Goal: Information Seeking & Learning: Learn about a topic

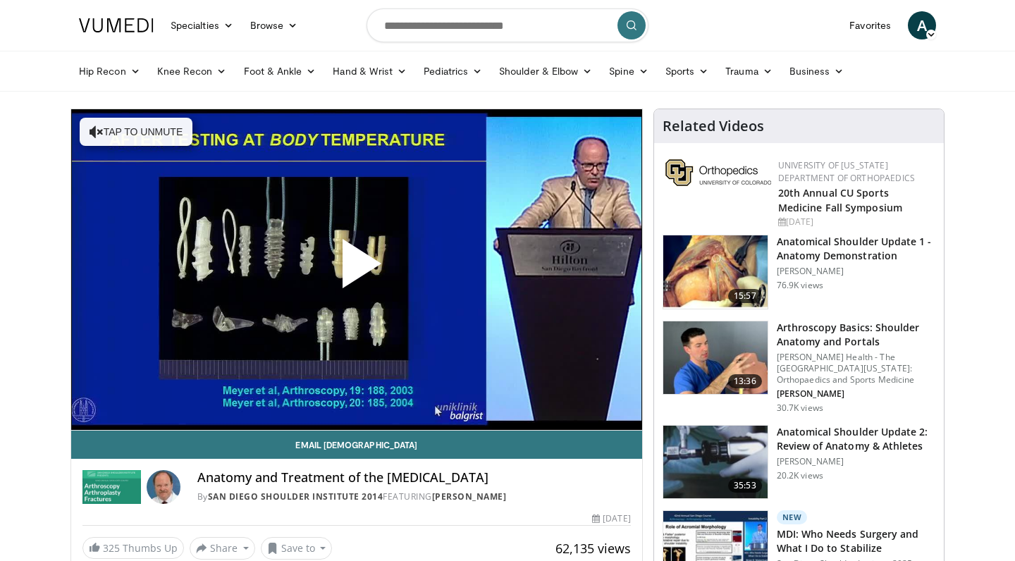
click at [357, 269] on span "Video Player" at bounding box center [357, 269] width 0 height 0
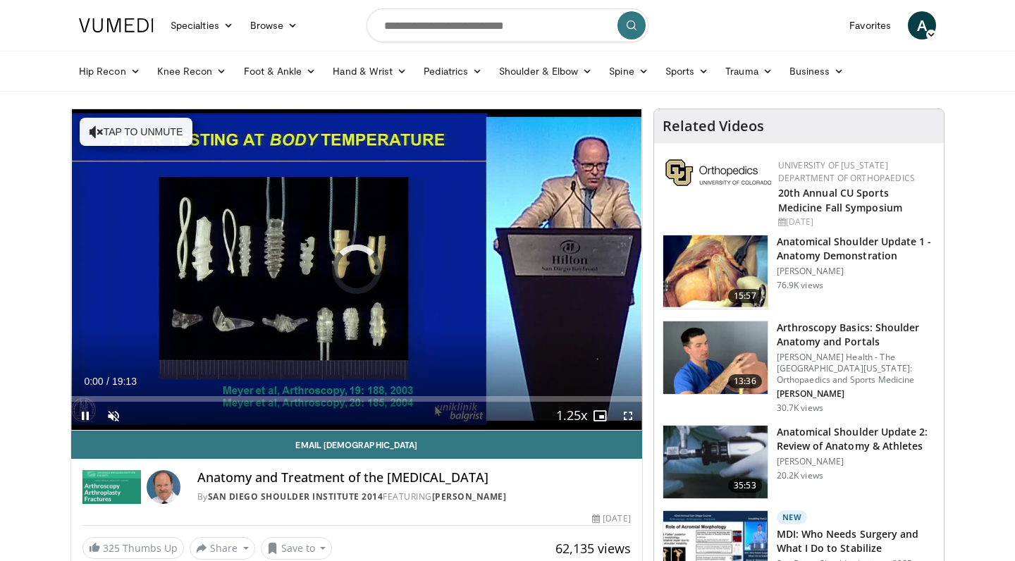
click at [631, 415] on span "Video Player" at bounding box center [628, 416] width 28 height 28
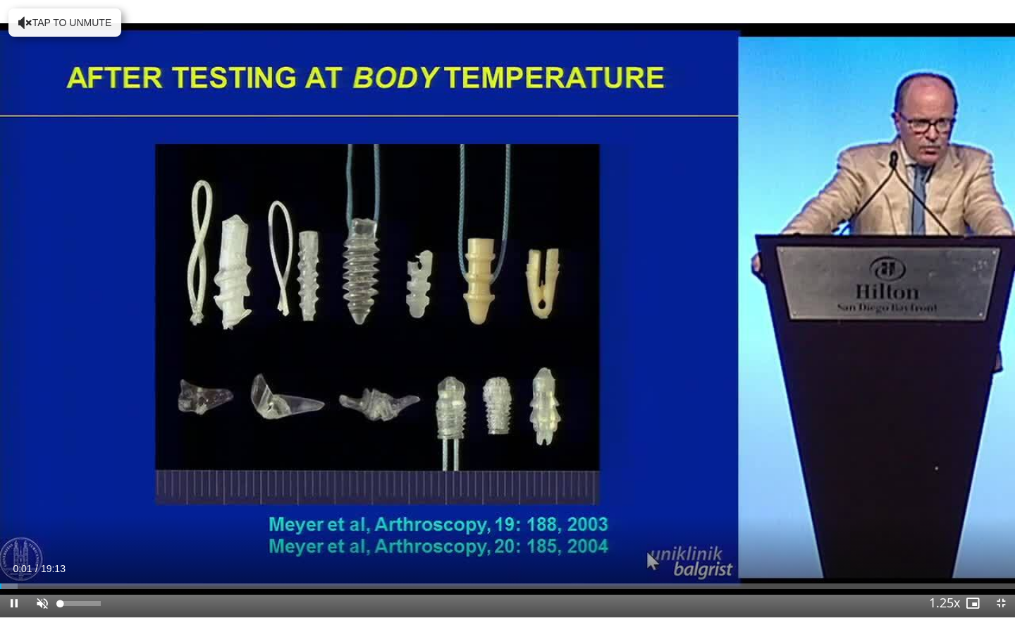
click at [45, 561] on span "Video Player" at bounding box center [42, 603] width 28 height 28
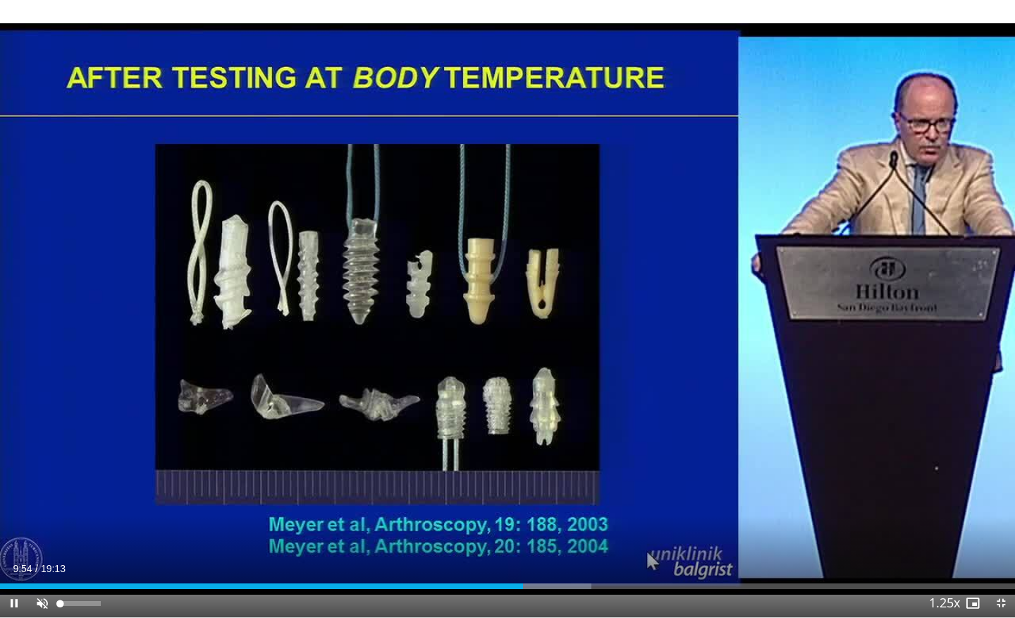
click at [47, 561] on span "Video Player" at bounding box center [42, 603] width 28 height 28
click at [512, 561] on div "Current Time 9:57 / Duration 19:13 Pause Skip Backward Skip Forward Mute 0% Loa…" at bounding box center [507, 603] width 1015 height 28
click at [505, 561] on div "Current Time 9:59 / Duration 19:13 Pause Skip Backward Skip Forward Mute 0% Loa…" at bounding box center [507, 603] width 1015 height 28
click at [499, 561] on div "Progress Bar" at bounding box center [499, 586] width 1 height 6
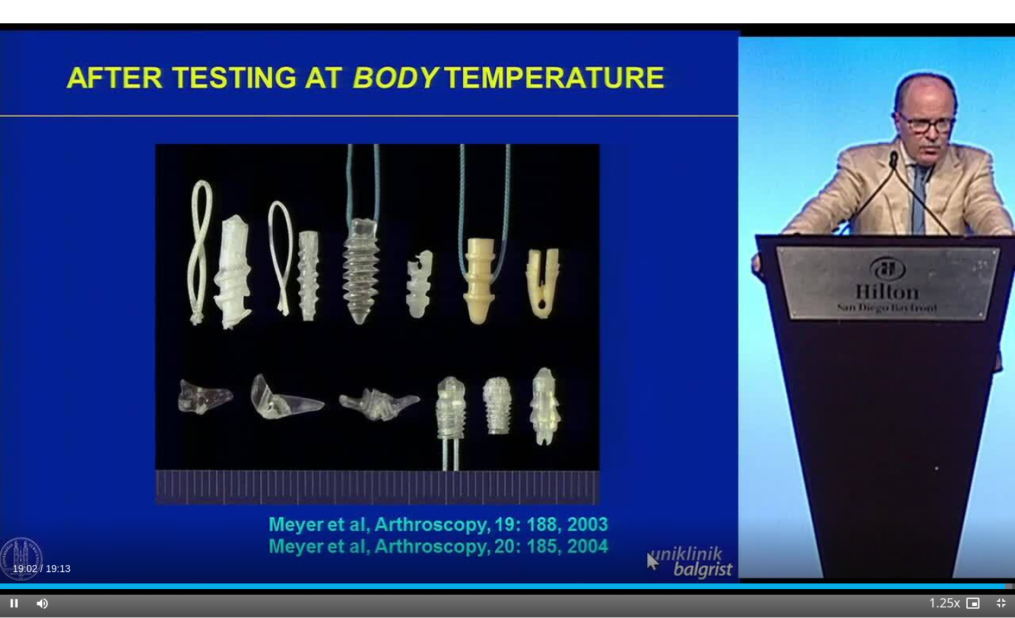
click at [1000, 561] on span "Video Player" at bounding box center [1001, 603] width 28 height 28
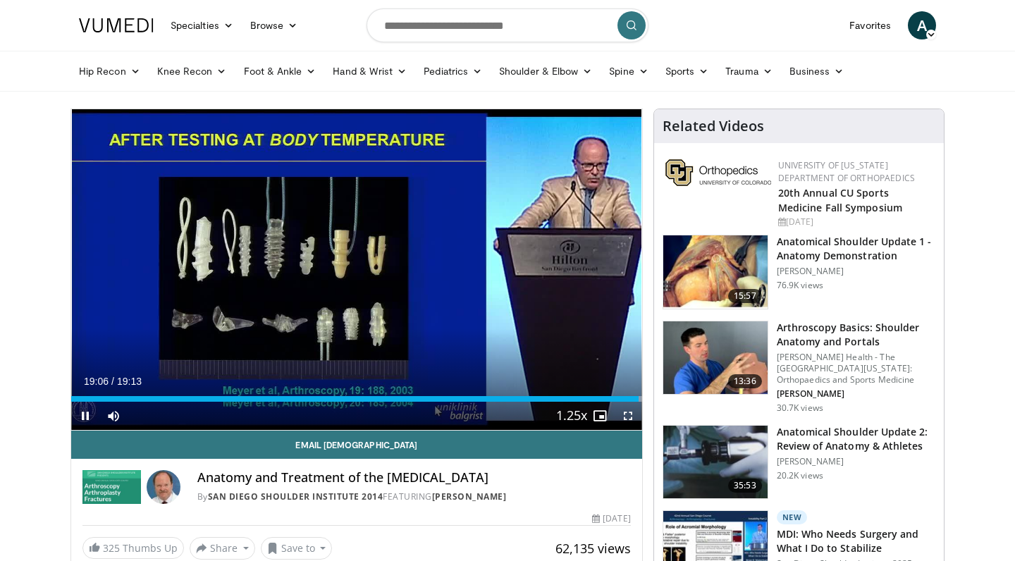
click at [85, 417] on span "Video Player" at bounding box center [85, 416] width 28 height 28
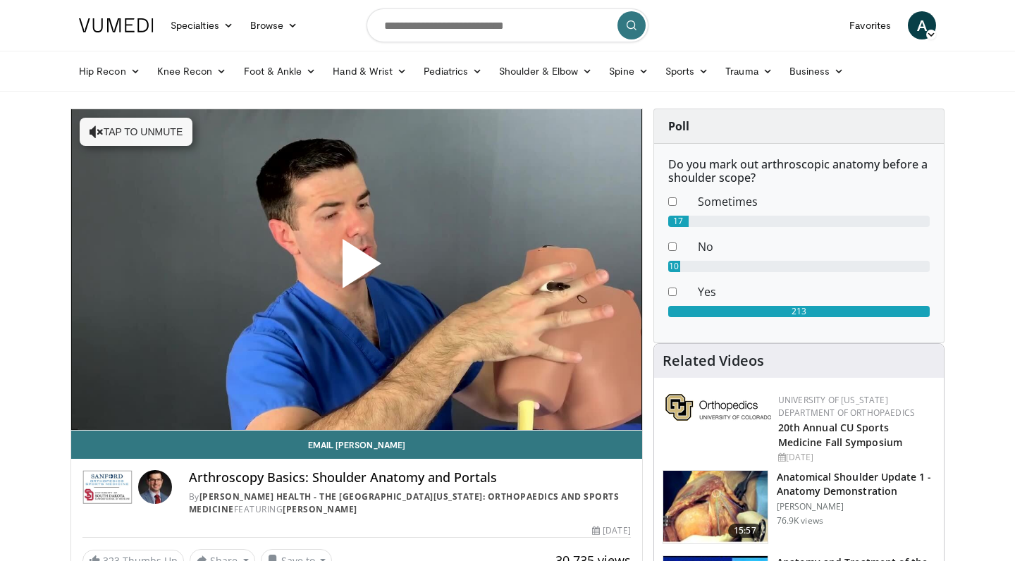
click at [357, 269] on span "Video Player" at bounding box center [357, 269] width 0 height 0
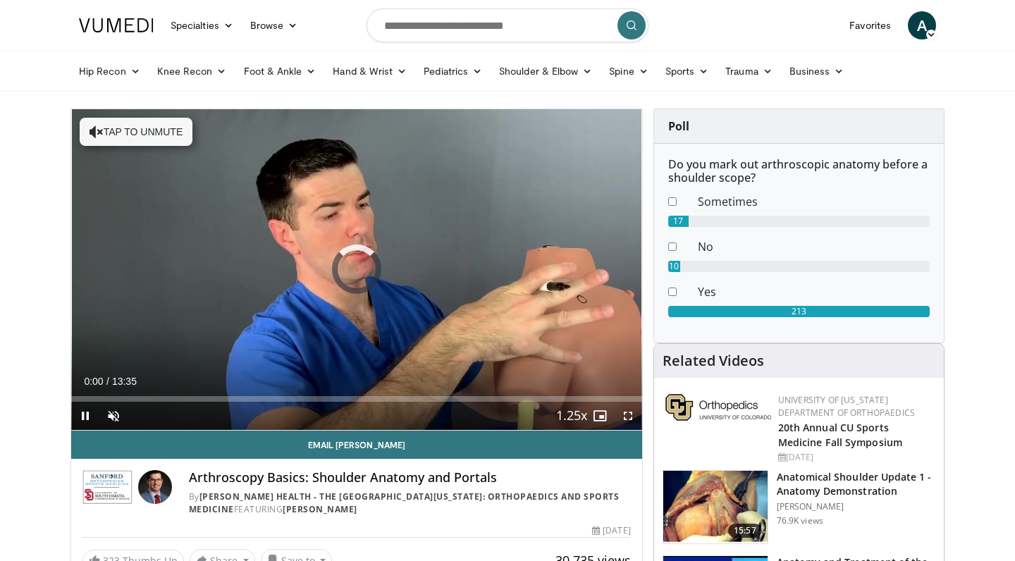
click at [624, 412] on span "Video Player" at bounding box center [628, 416] width 28 height 28
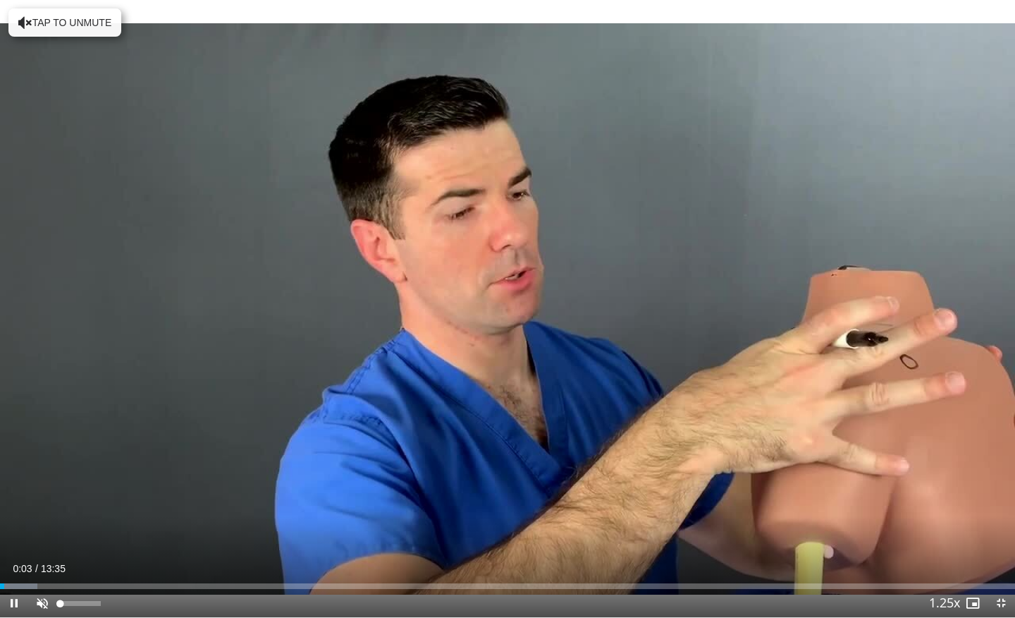
click at [39, 561] on span "Video Player" at bounding box center [42, 603] width 28 height 28
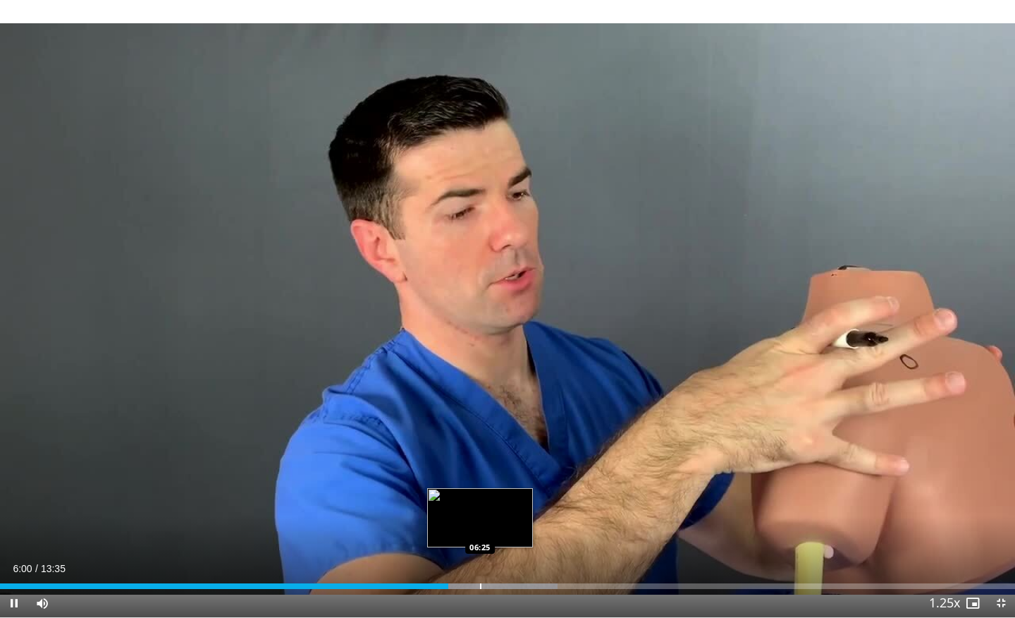
click at [480, 561] on div "Progress Bar" at bounding box center [480, 586] width 1 height 6
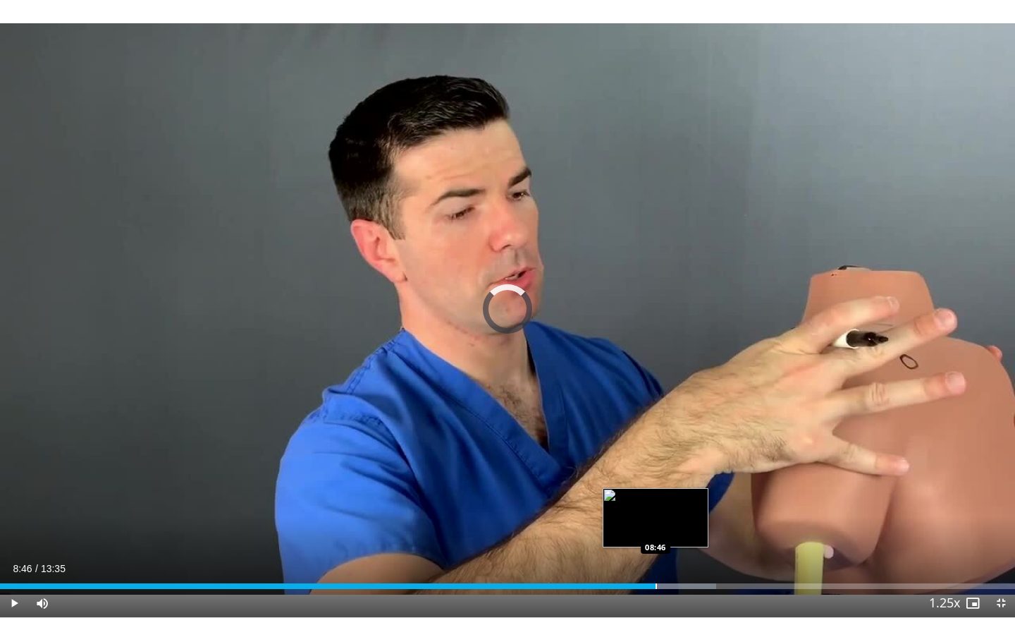
click at [656, 561] on div "Progress Bar" at bounding box center [656, 586] width 1 height 6
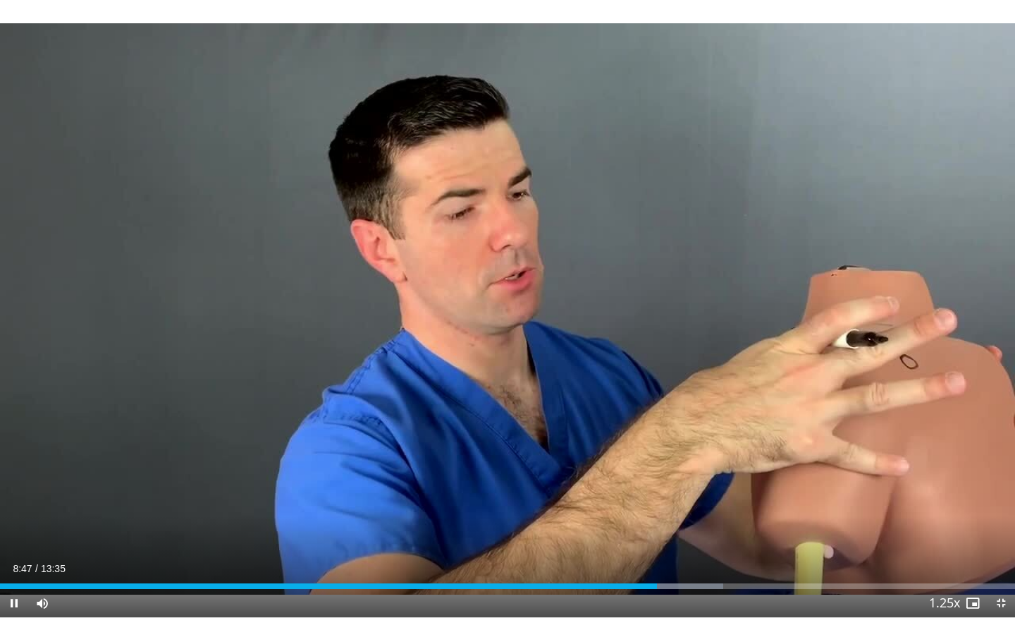
click at [682, 561] on video-js "**********" at bounding box center [507, 309] width 1015 height 618
click at [689, 561] on div "Progress Bar" at bounding box center [689, 586] width 1 height 6
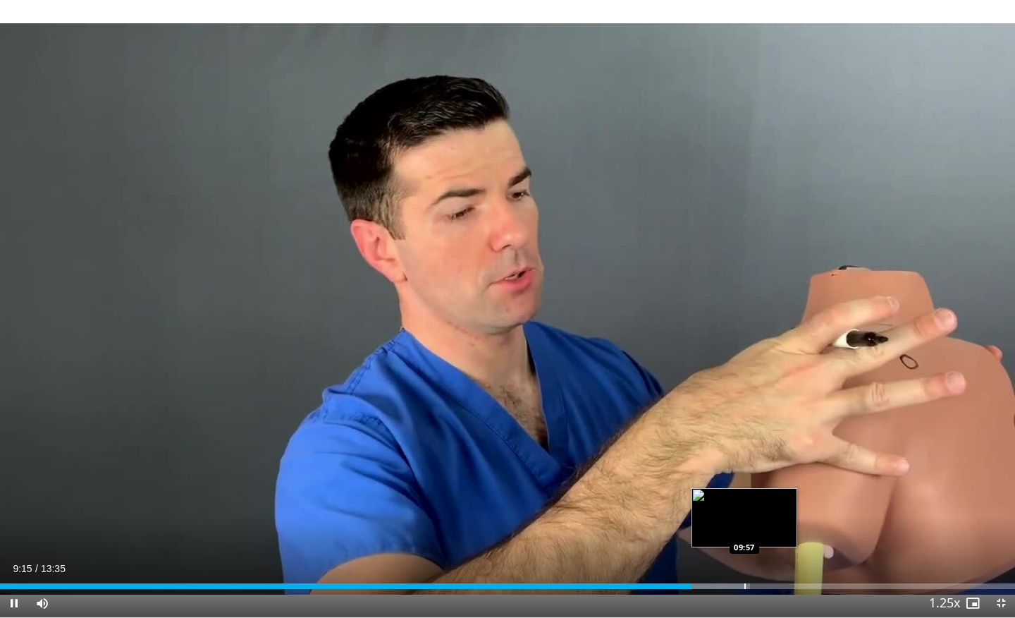
click at [745, 561] on div "Progress Bar" at bounding box center [745, 586] width 1 height 6
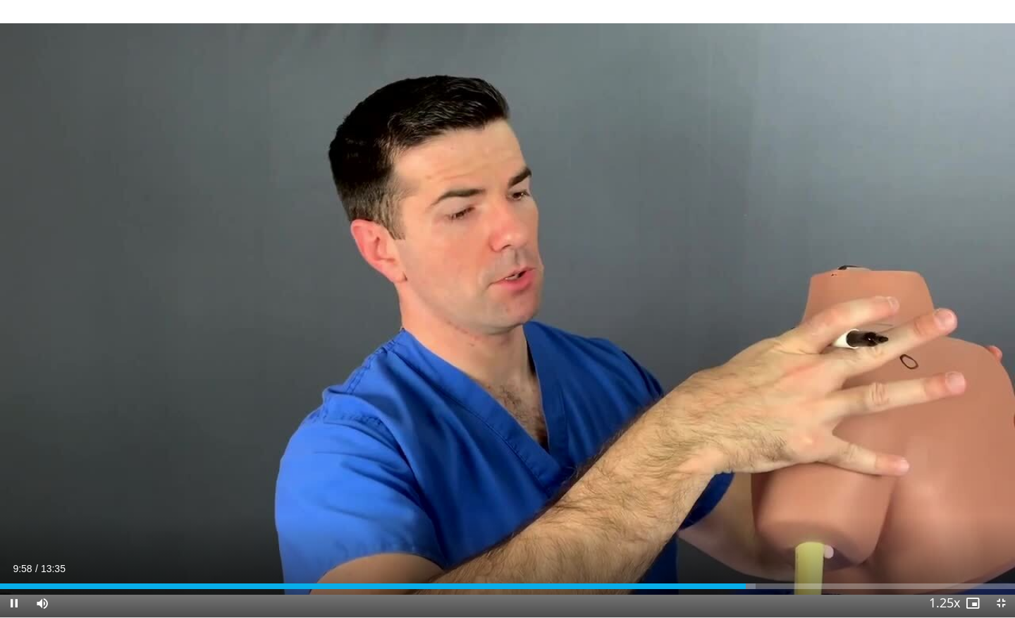
click at [781, 561] on div "Current Time 9:58 / Duration 13:35 Pause Skip Backward Skip Forward Mute Loaded…" at bounding box center [507, 603] width 1015 height 28
click at [42, 561] on span "Video Player" at bounding box center [42, 603] width 28 height 28
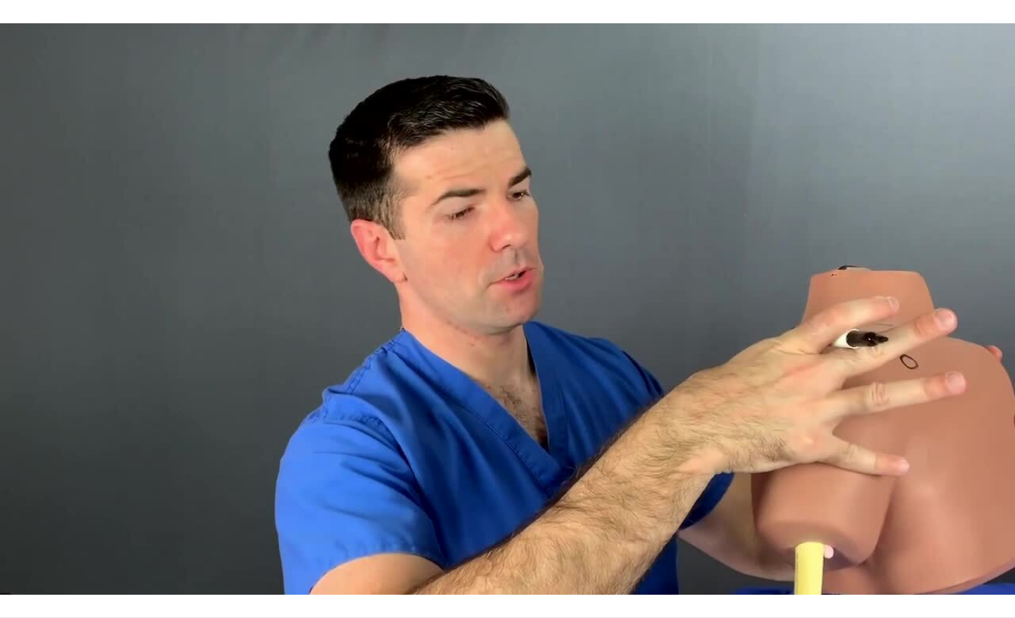
click at [42, 561] on div "10 seconds Tap to unmute" at bounding box center [507, 308] width 1015 height 617
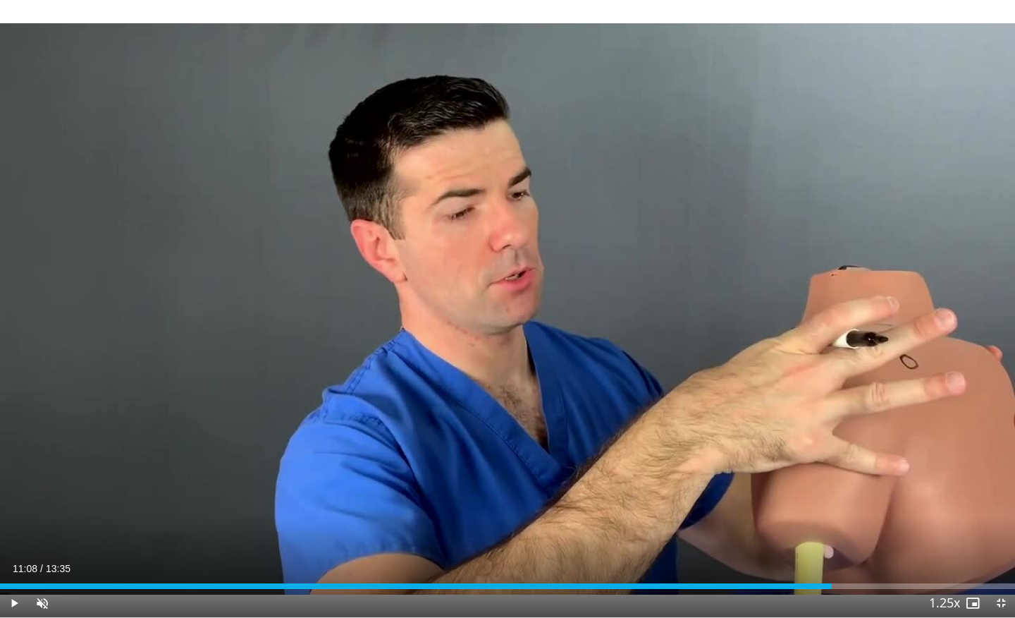
click at [42, 561] on span "Video Player" at bounding box center [42, 603] width 28 height 28
click at [3, 561] on span "Video Player" at bounding box center [14, 603] width 28 height 28
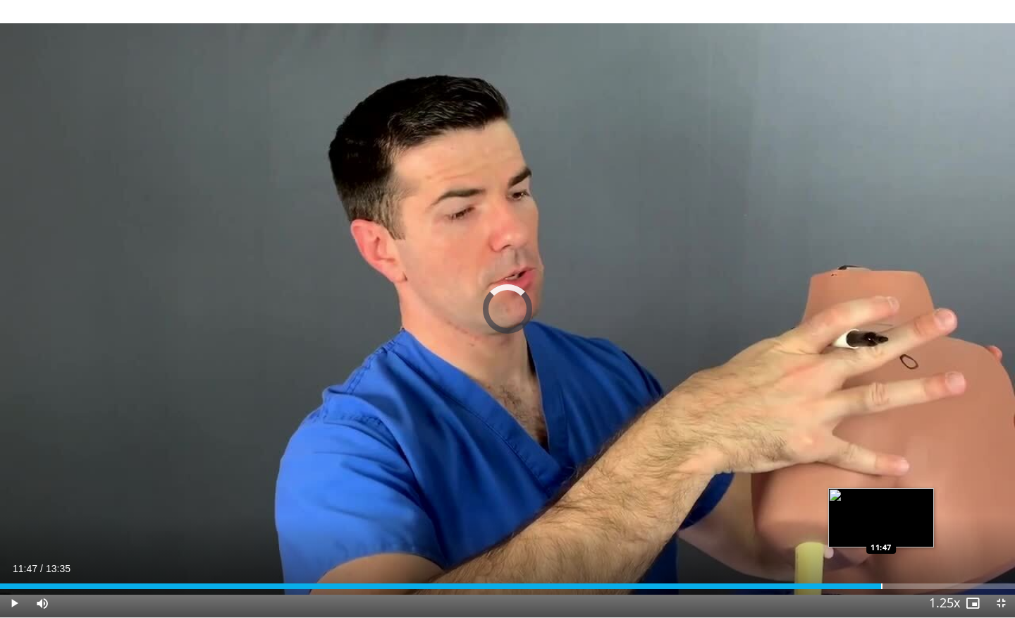
click at [881, 561] on div "Progress Bar" at bounding box center [881, 586] width 1 height 6
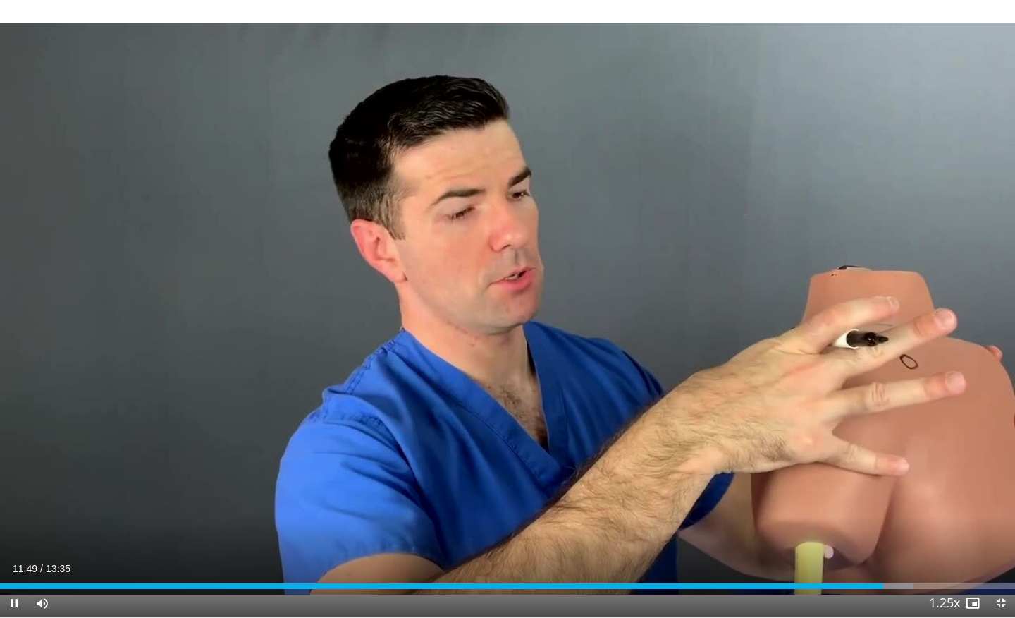
click at [983, 561] on video-js "**********" at bounding box center [507, 309] width 1015 height 618
click at [1000, 561] on span "Video Player" at bounding box center [1001, 603] width 28 height 28
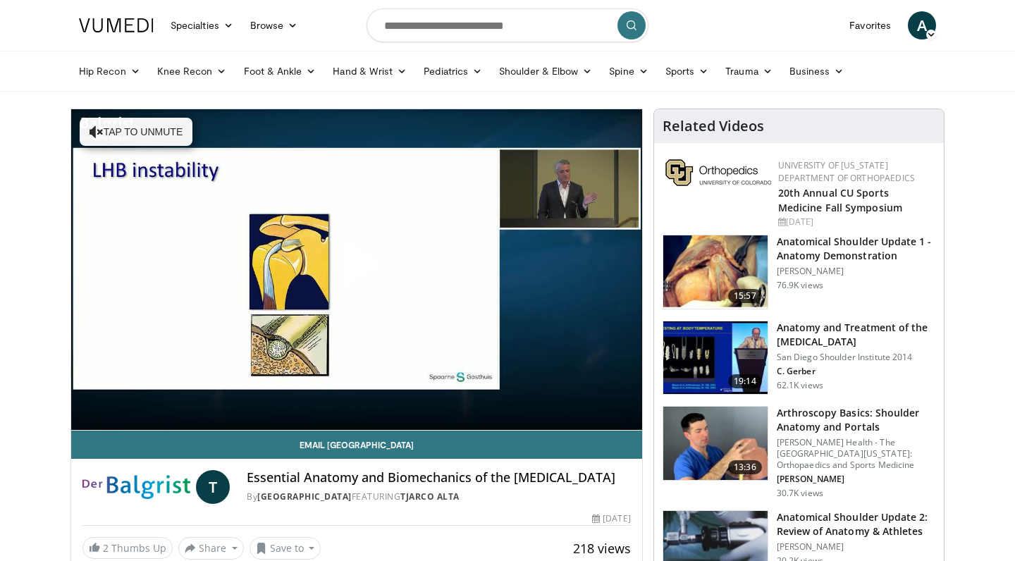
click at [357, 269] on span "Video Player" at bounding box center [357, 269] width 0 height 0
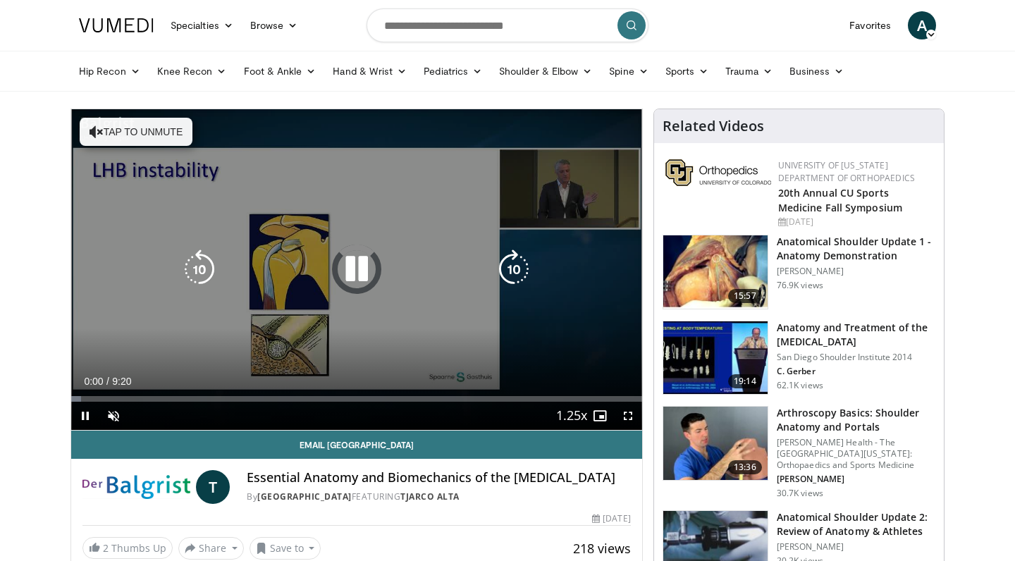
click at [83, 135] on button "Tap to unmute" at bounding box center [136, 132] width 113 height 28
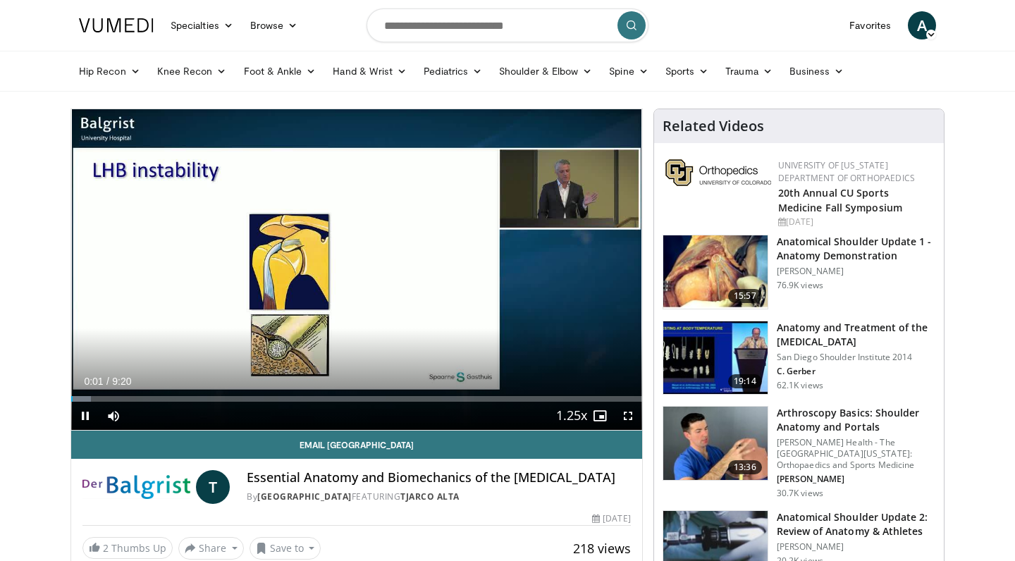
click at [635, 415] on span "Video Player" at bounding box center [628, 416] width 28 height 28
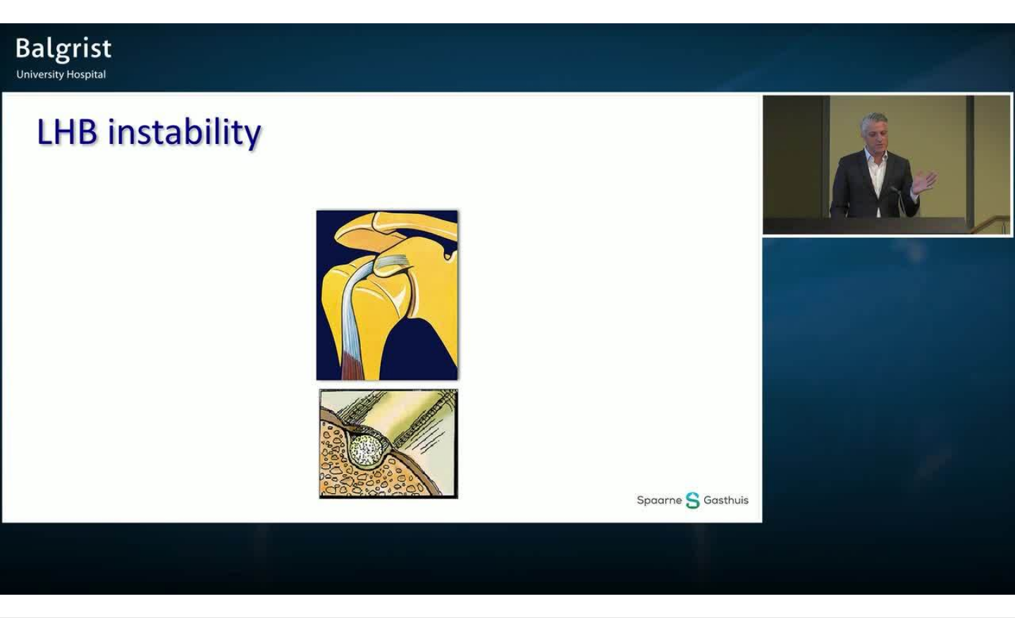
click at [484, 374] on div "10 seconds Tap to unmute" at bounding box center [507, 308] width 1015 height 617
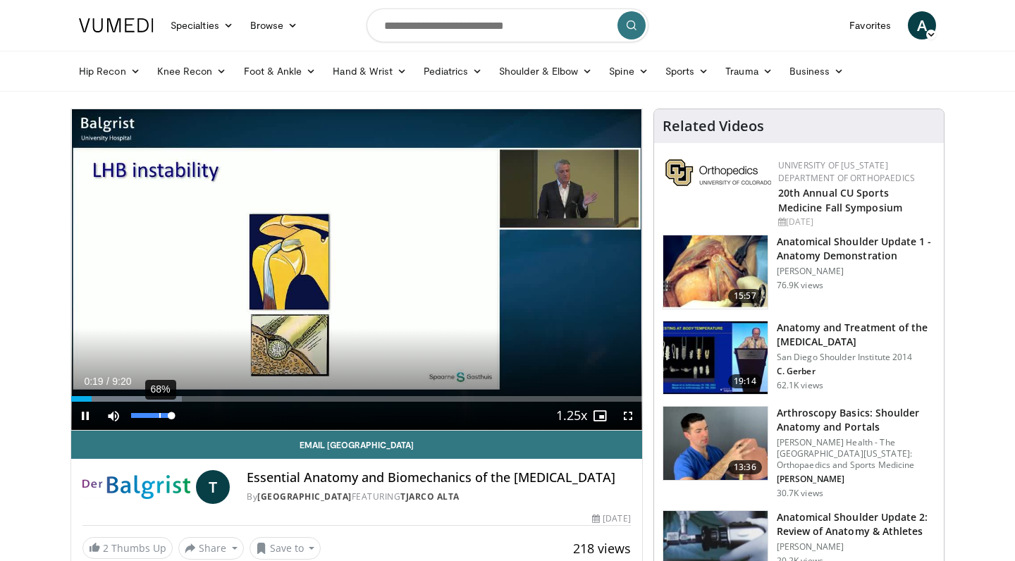
click at [159, 417] on div "68%" at bounding box center [151, 415] width 40 height 5
click at [159, 417] on div "Volume Level" at bounding box center [145, 415] width 28 height 5
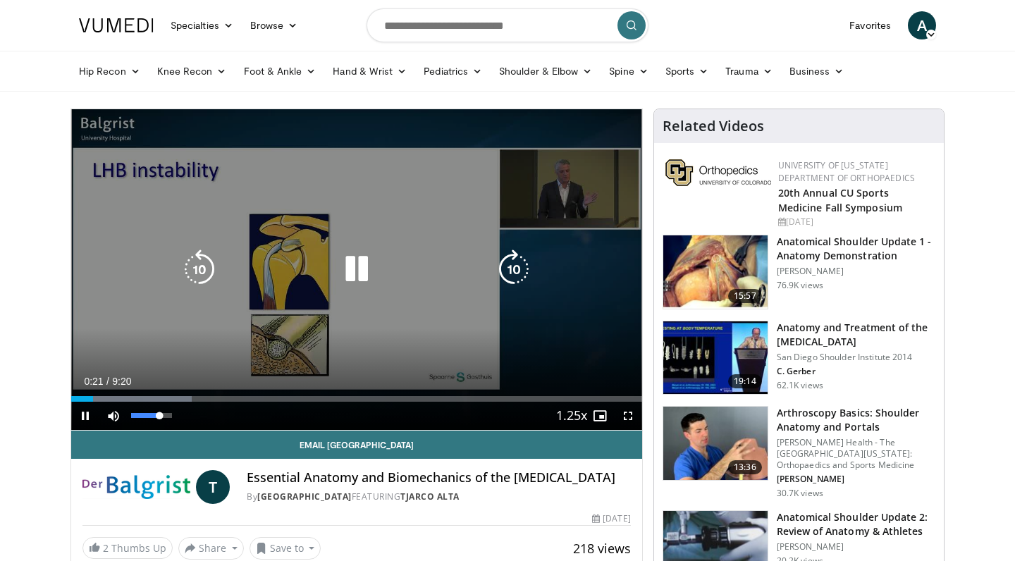
drag, startPoint x: 159, startPoint y: 417, endPoint x: 204, endPoint y: 414, distance: 44.5
click at [204, 415] on div "Current Time 0:21 / Duration 9:20 Pause Skip Backward Skip Forward Mute 70% Loa…" at bounding box center [356, 416] width 571 height 28
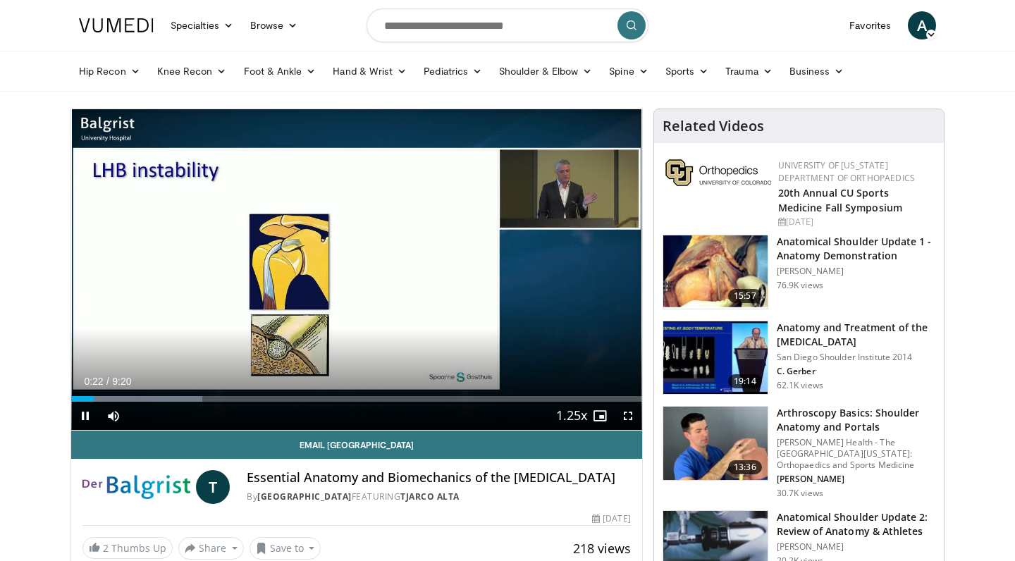
click at [90, 413] on span "Video Player" at bounding box center [85, 416] width 28 height 28
click at [81, 412] on span "Video Player" at bounding box center [85, 416] width 28 height 28
click at [624, 412] on span "Video Player" at bounding box center [628, 416] width 28 height 28
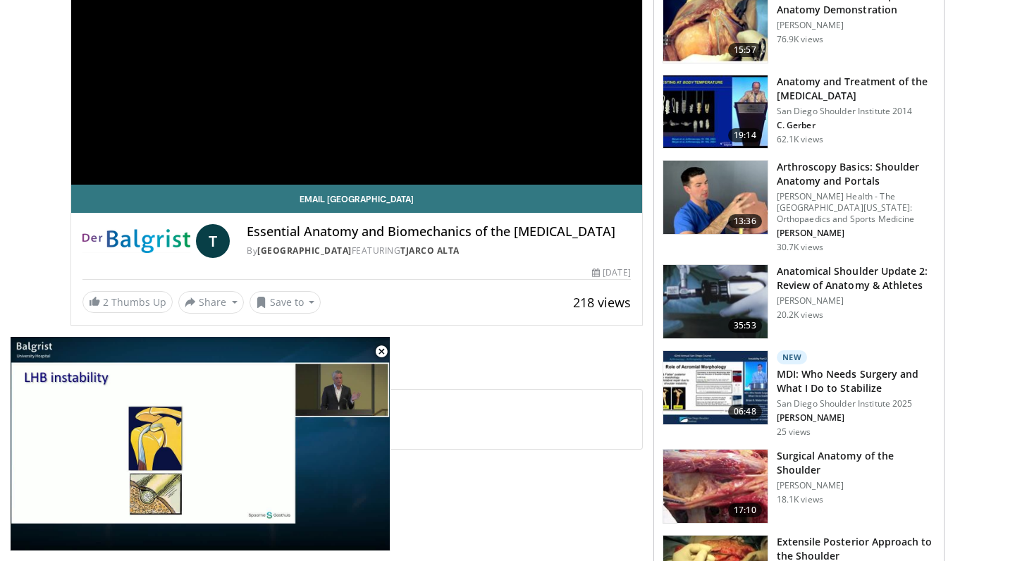
scroll to position [257, 0]
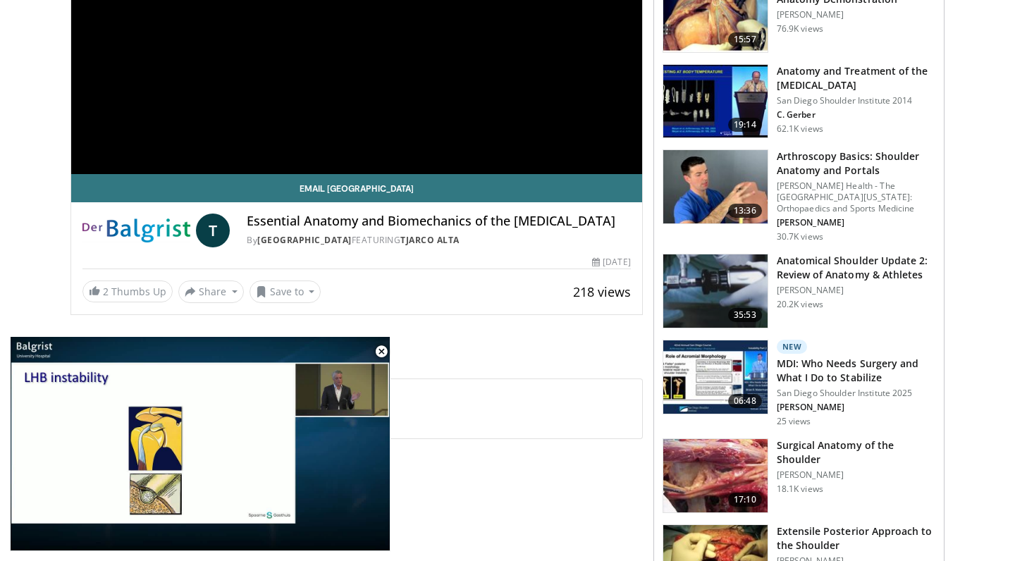
click at [383, 350] on span "Video Player" at bounding box center [381, 352] width 28 height 28
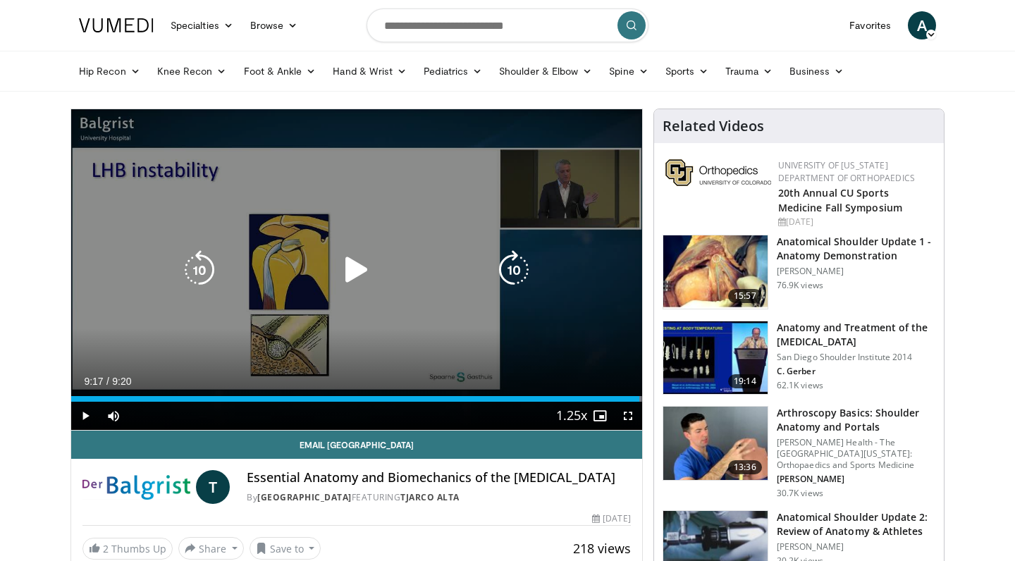
scroll to position [0, 0]
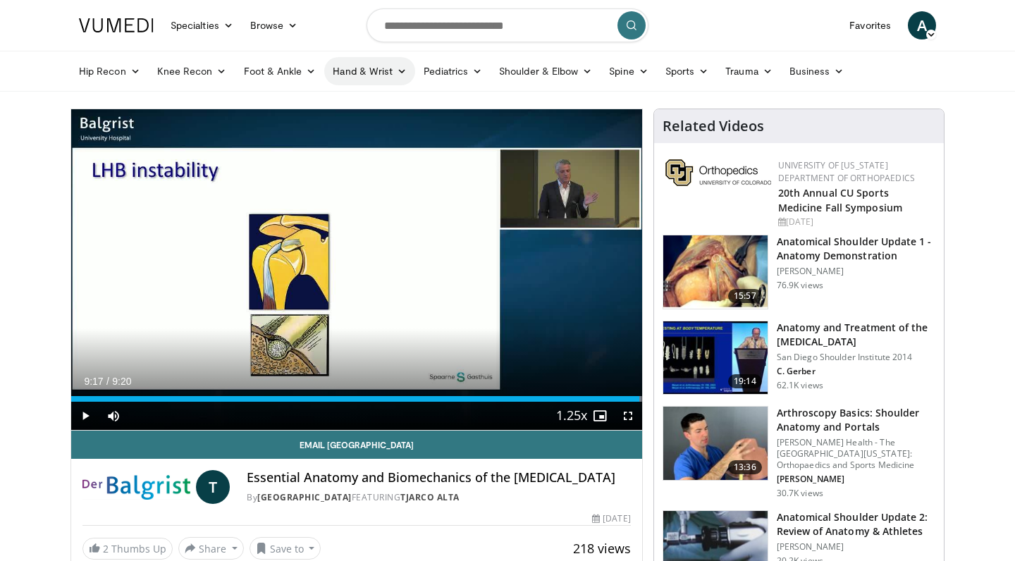
click at [366, 75] on link "Hand & Wrist" at bounding box center [369, 71] width 91 height 28
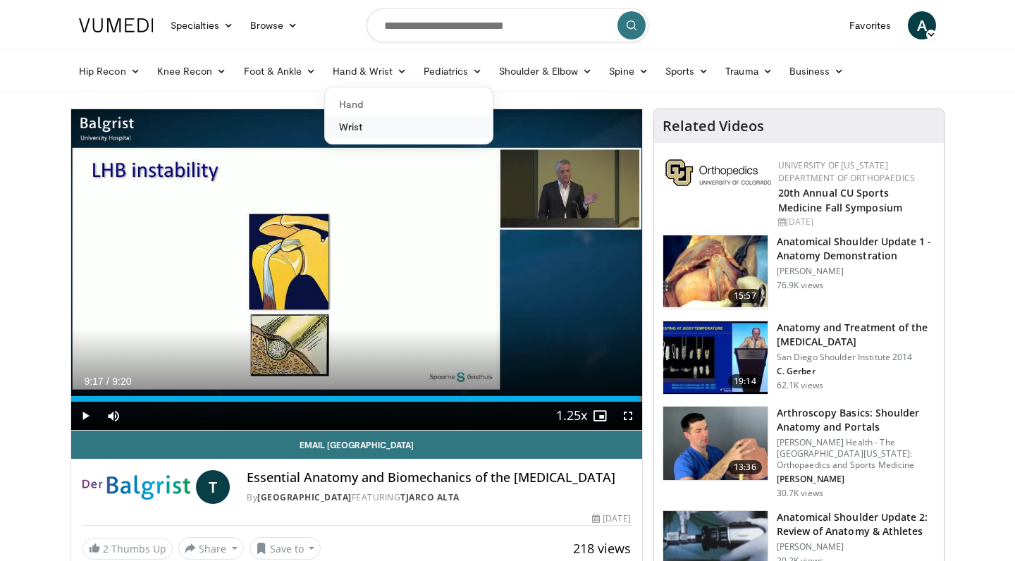
click at [363, 134] on link "Wrist" at bounding box center [409, 127] width 168 height 23
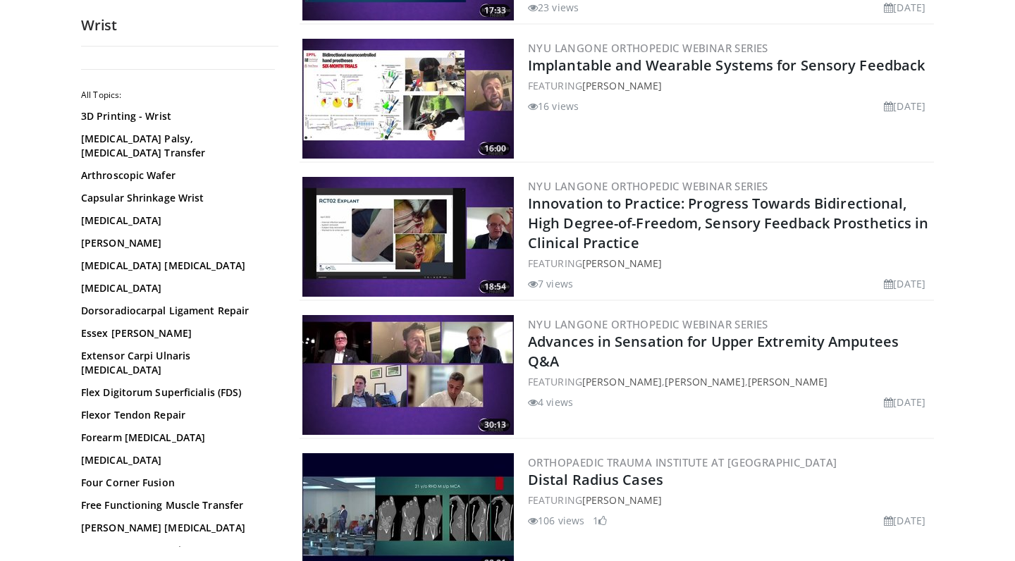
scroll to position [2632, 0]
